Goal: Go to known website: Access a specific website the user already knows

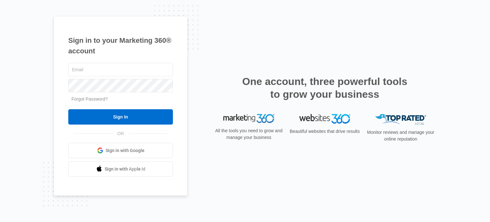
click at [116, 148] on span "Sign in with Google" at bounding box center [125, 150] width 39 height 7
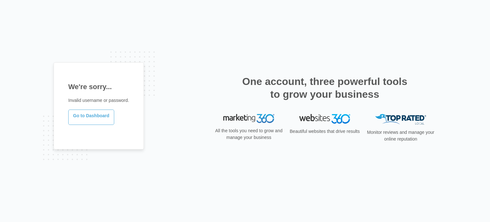
click at [94, 120] on link "Go to Dashboard" at bounding box center [91, 116] width 46 height 15
